Goal: Task Accomplishment & Management: Manage account settings

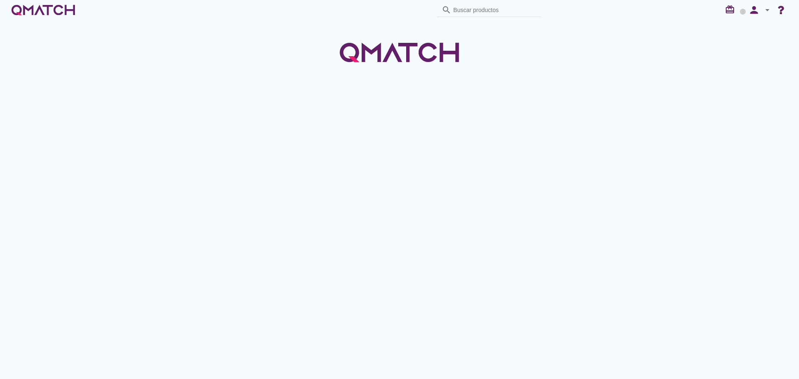
click at [764, 8] on icon "arrow_drop_down" at bounding box center [767, 10] width 10 height 10
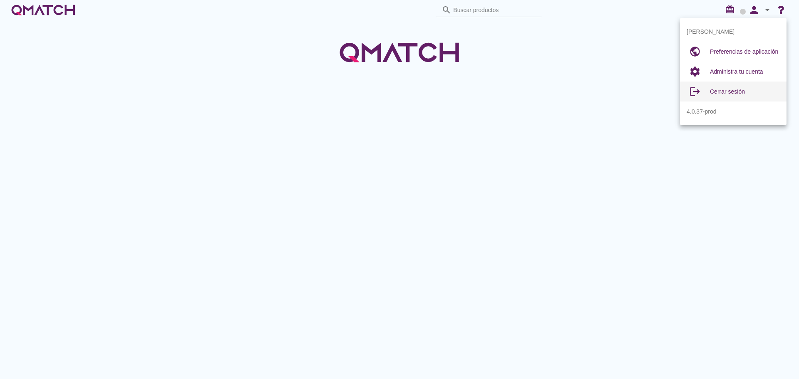
click at [732, 91] on span "Cerrar sesión" at bounding box center [727, 91] width 35 height 7
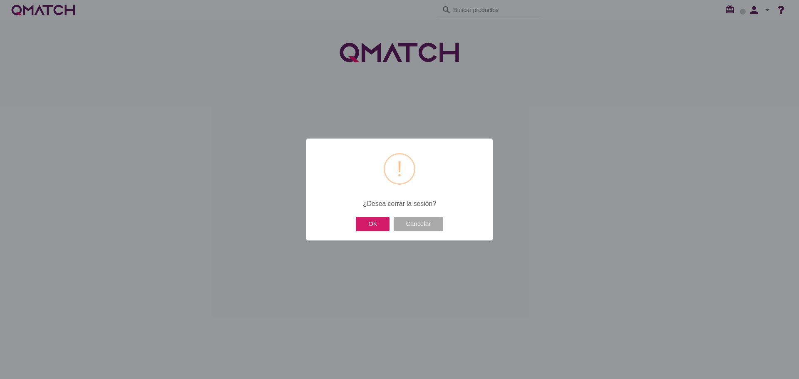
click at [379, 222] on button "OK" at bounding box center [373, 224] width 34 height 15
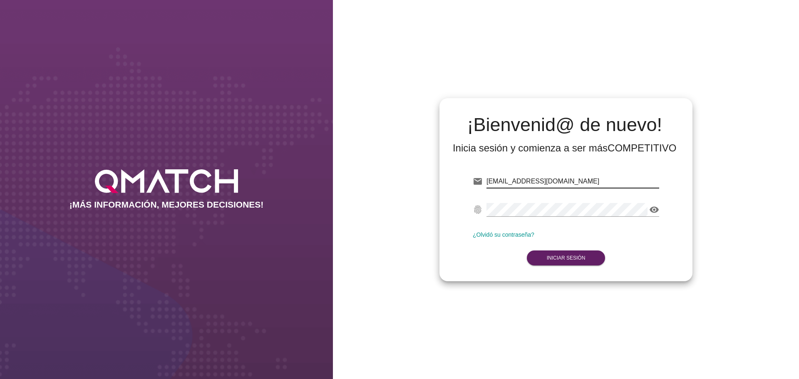
drag, startPoint x: 536, startPoint y: 184, endPoint x: 424, endPoint y: 187, distance: 111.6
click at [428, 184] on div "¡Bienvenid@ de nuevo! Inicia sesión y comienza a ser más COMPETITIVO email test…" at bounding box center [566, 189] width 466 height 379
paste input "OGOMEZ@makro.com.co"
click at [573, 259] on strong "Iniciar Sesión" at bounding box center [566, 258] width 39 height 6
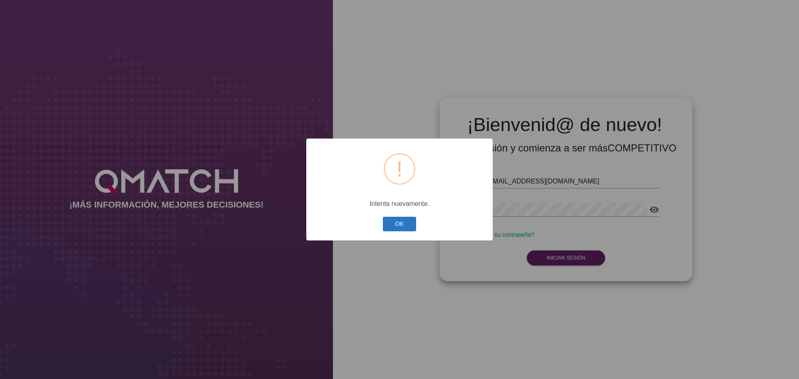
click at [403, 229] on button "OK" at bounding box center [400, 224] width 34 height 15
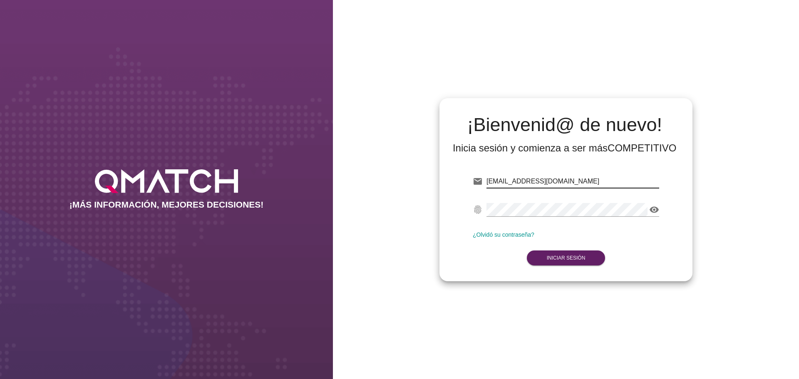
drag, startPoint x: 515, startPoint y: 181, endPoint x: 459, endPoint y: 181, distance: 55.8
click at [459, 181] on div "email OGOMEZ@makro.com.co fingerprint visibility ¿Olvidó su contraseña? Iniciar…" at bounding box center [566, 217] width 240 height 113
type input "ogomez@makro.com.co"
click at [566, 260] on strong "Iniciar Sesión" at bounding box center [566, 258] width 39 height 6
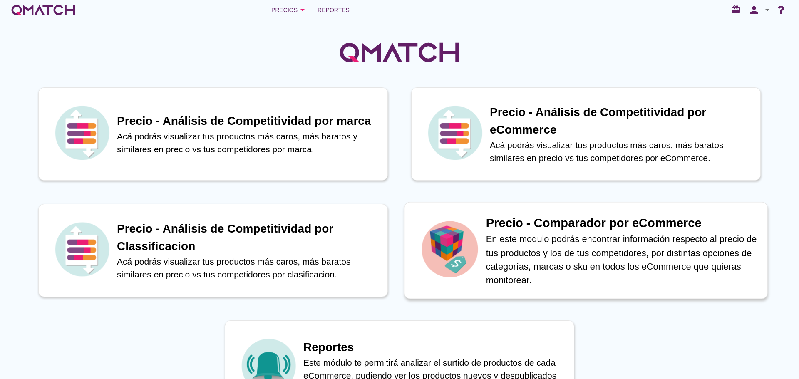
click at [566, 237] on p "En este modulo podrás encontrar información respecto al precio de tus productos…" at bounding box center [622, 259] width 273 height 55
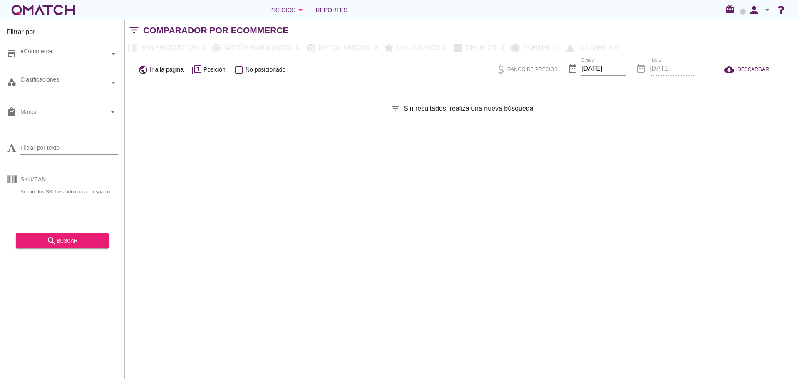
click at [765, 8] on icon "arrow_drop_down" at bounding box center [767, 10] width 10 height 10
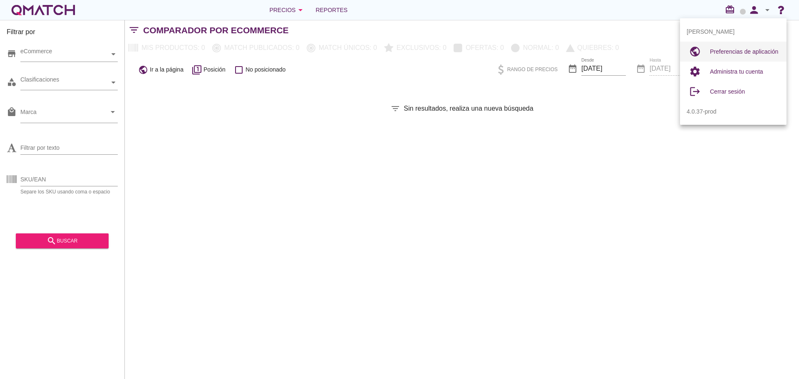
click at [744, 45] on div "Preferencias de aplicación" at bounding box center [745, 52] width 70 height 20
radio input "true"
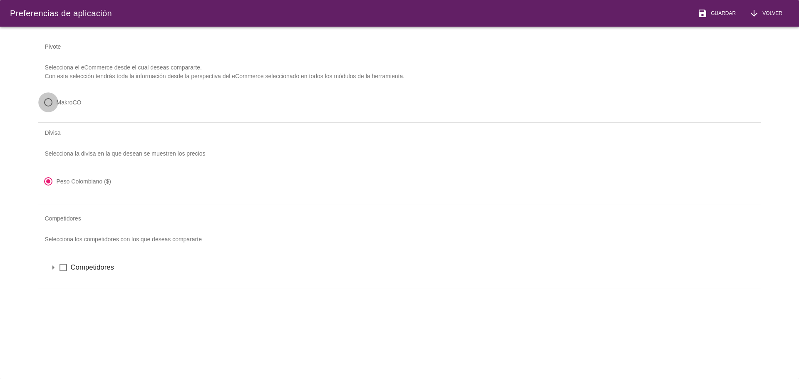
click at [48, 101] on div at bounding box center [48, 102] width 14 height 14
radio input "true"
click at [54, 270] on icon "arrow_drop_down" at bounding box center [53, 268] width 10 height 10
click at [60, 269] on icon "check_box_outline_blank" at bounding box center [63, 268] width 10 height 10
click at [64, 282] on icon "arrow_drop_down" at bounding box center [64, 282] width 10 height 10
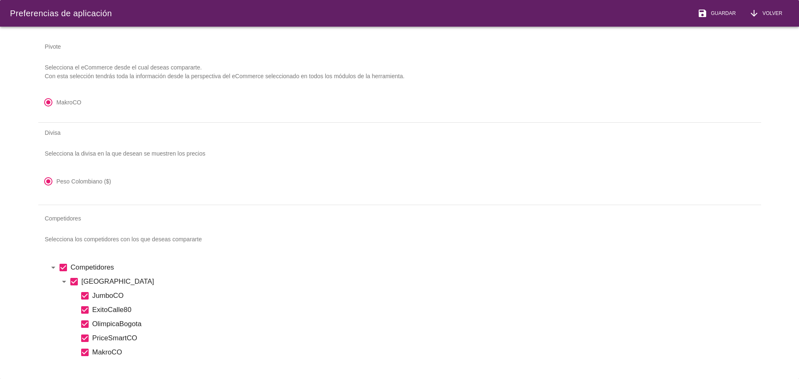
drag, startPoint x: 64, startPoint y: 282, endPoint x: 81, endPoint y: 280, distance: 17.2
click at [64, 282] on icon "arrow_drop_down" at bounding box center [64, 282] width 10 height 10
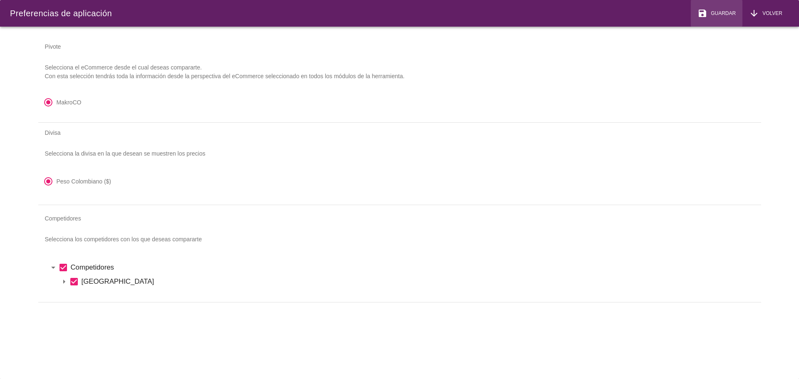
click at [719, 13] on span "Guardar" at bounding box center [721, 13] width 28 height 7
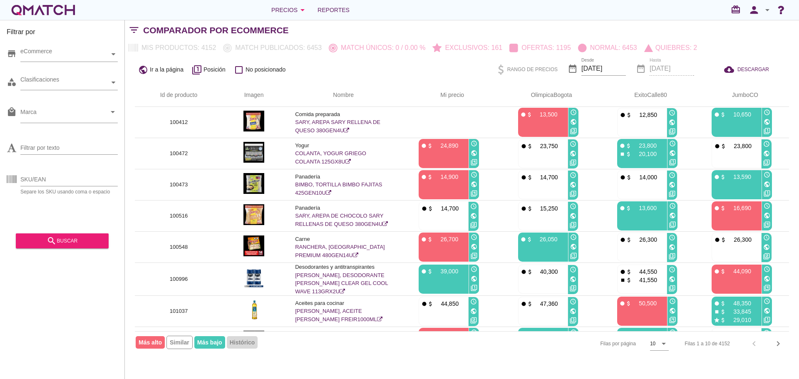
click at [766, 10] on icon "arrow_drop_down" at bounding box center [767, 10] width 10 height 10
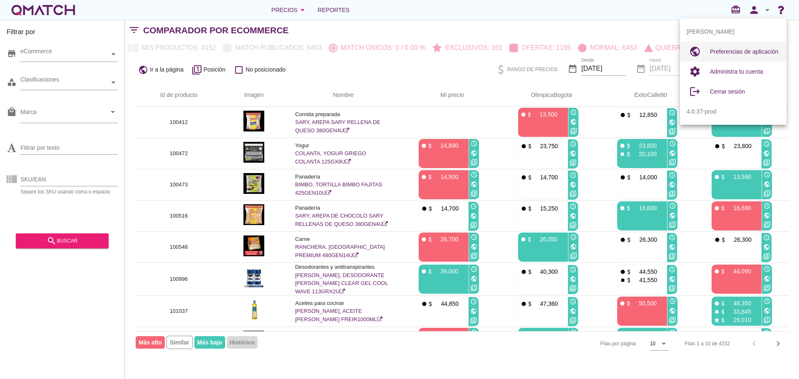
click at [737, 52] on span "Preferencias de aplicación" at bounding box center [744, 51] width 68 height 7
radio input "true"
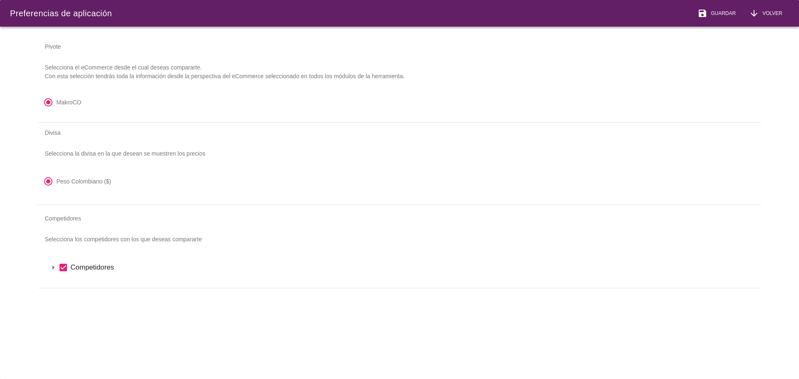
click at [50, 269] on icon "arrow_drop_down" at bounding box center [53, 268] width 10 height 10
click at [65, 282] on icon "arrow_drop_down" at bounding box center [64, 282] width 10 height 10
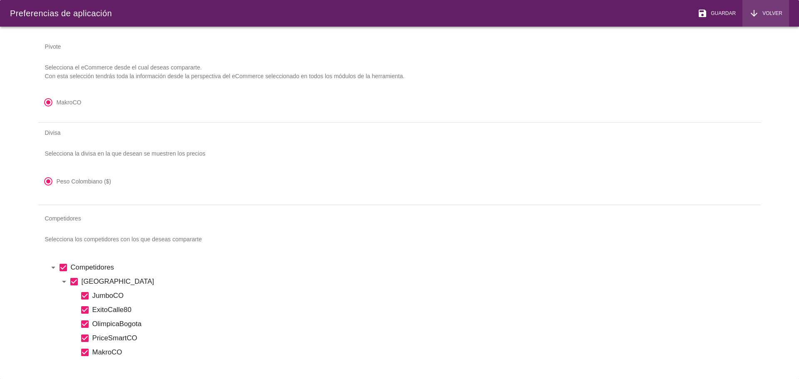
click at [774, 13] on span "Volver" at bounding box center [770, 13] width 23 height 7
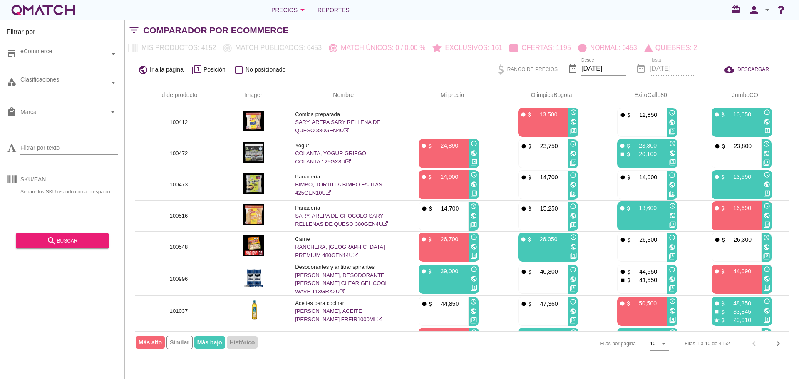
click at [769, 9] on icon "arrow_drop_down" at bounding box center [767, 10] width 10 height 10
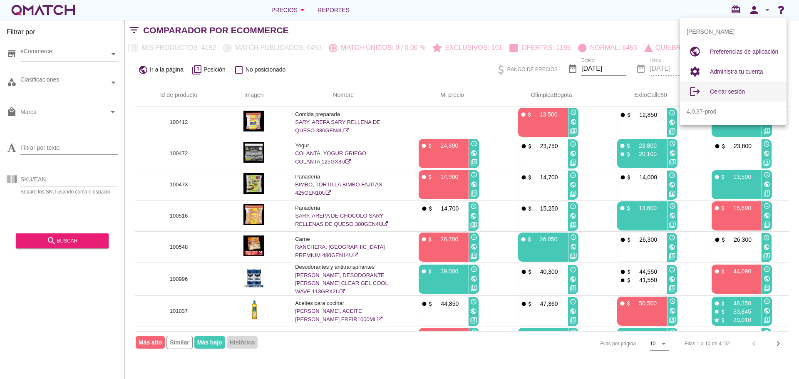
click at [735, 91] on span "Cerrar sesión" at bounding box center [727, 91] width 35 height 7
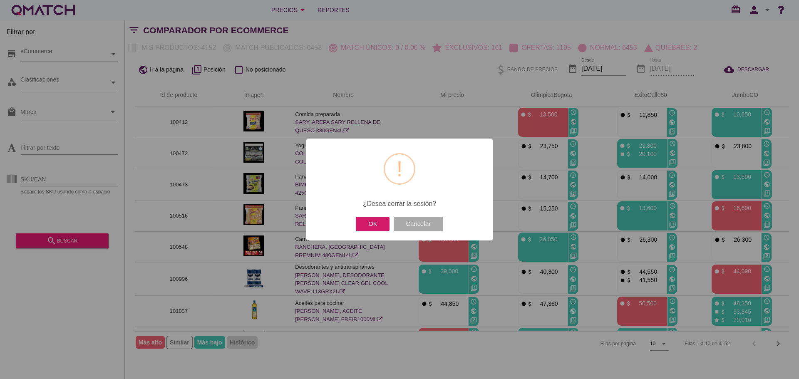
click at [369, 224] on button "OK" at bounding box center [373, 224] width 34 height 15
